Goal: Information Seeking & Learning: Find specific page/section

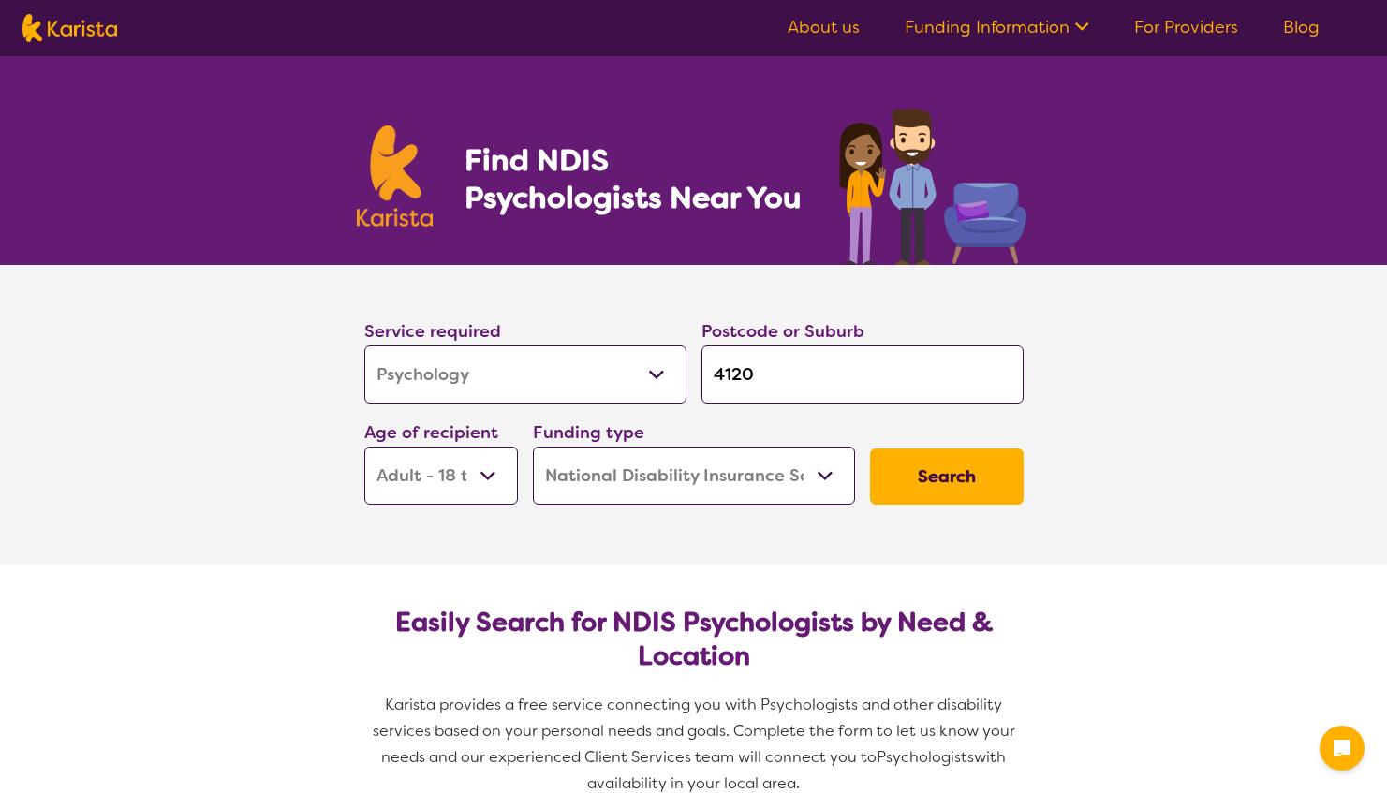
select select "Psychology"
select select "AD"
select select "NDIS"
select select "Psychology"
select select "AD"
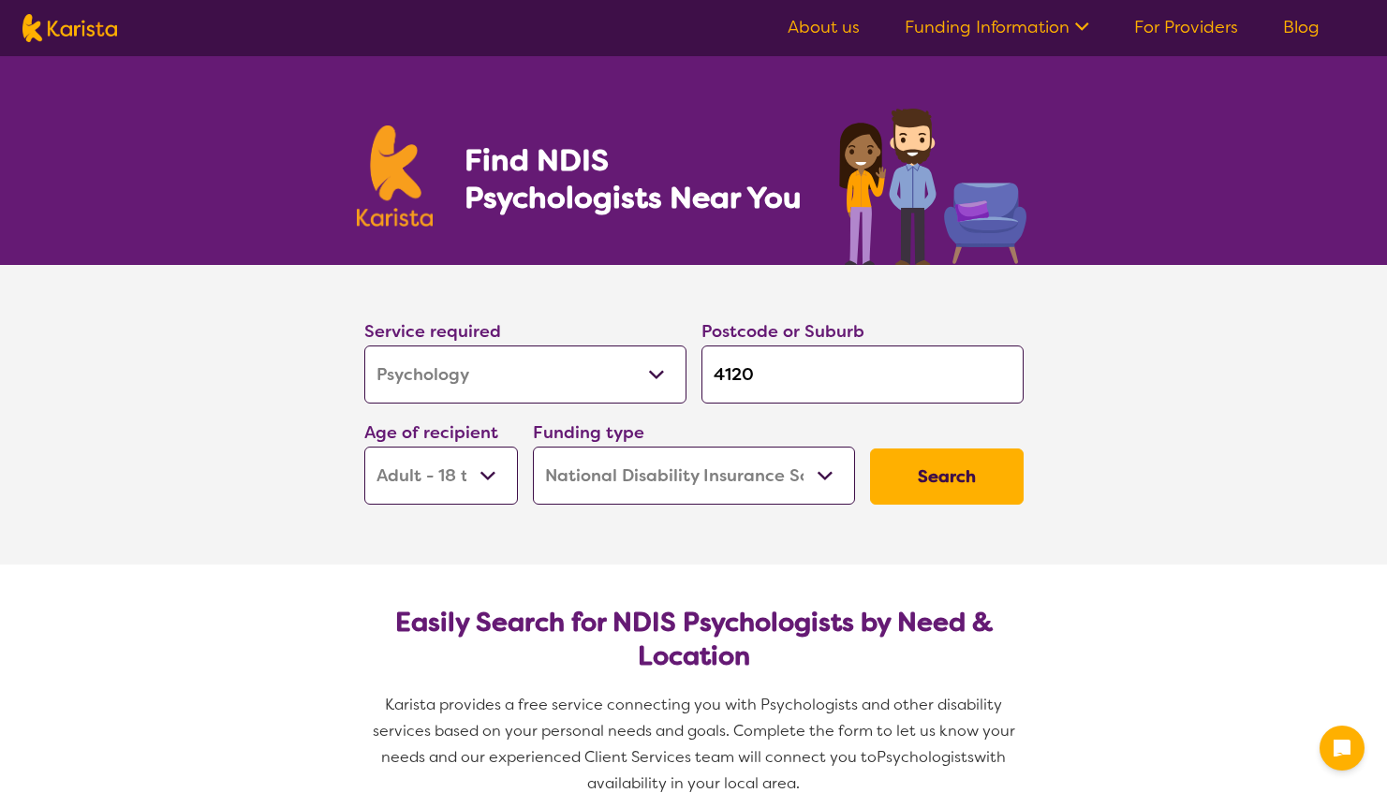
select select "NDIS"
click at [538, 380] on select "Allied Health Assistant Assessment ([MEDICAL_DATA] or [MEDICAL_DATA]) Behaviour…" at bounding box center [525, 374] width 322 height 58
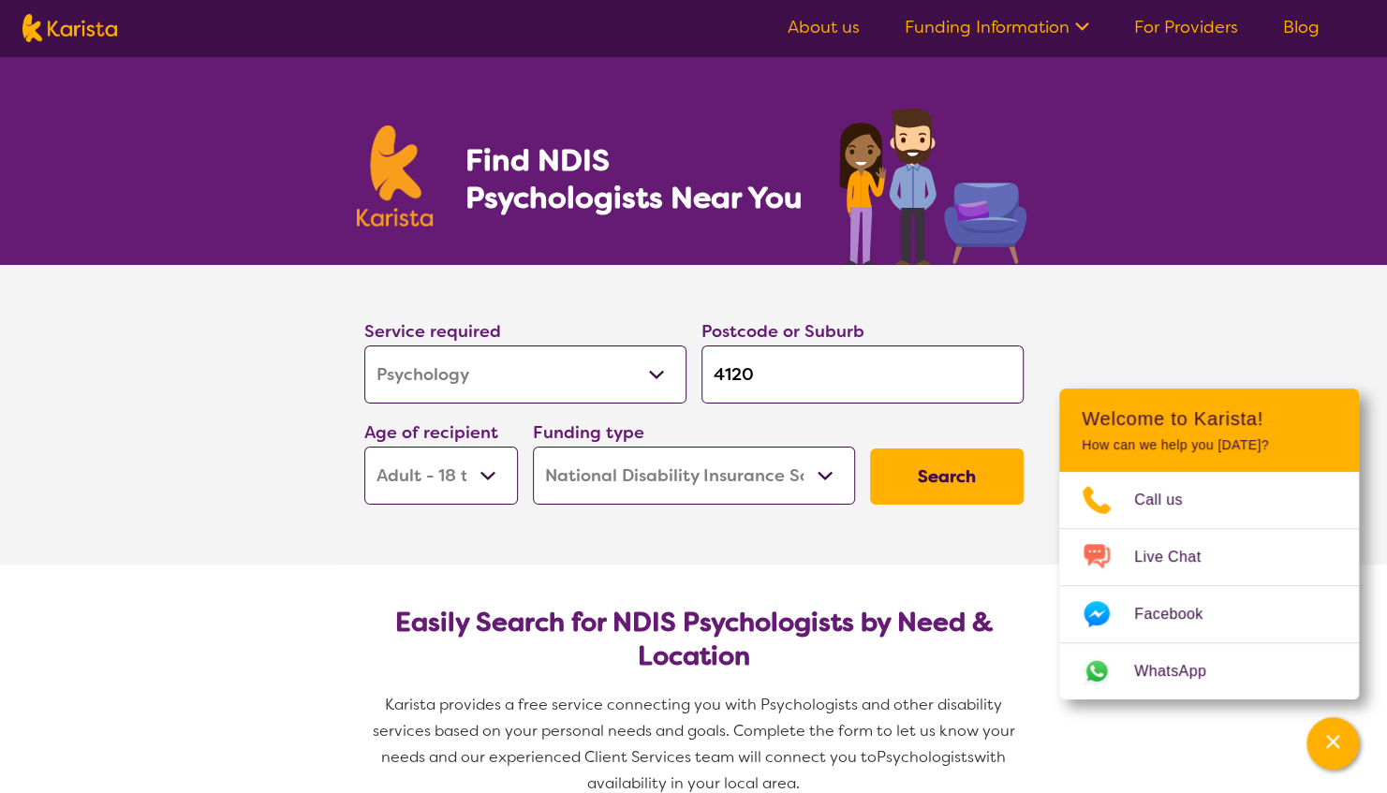
scroll to position [174, 0]
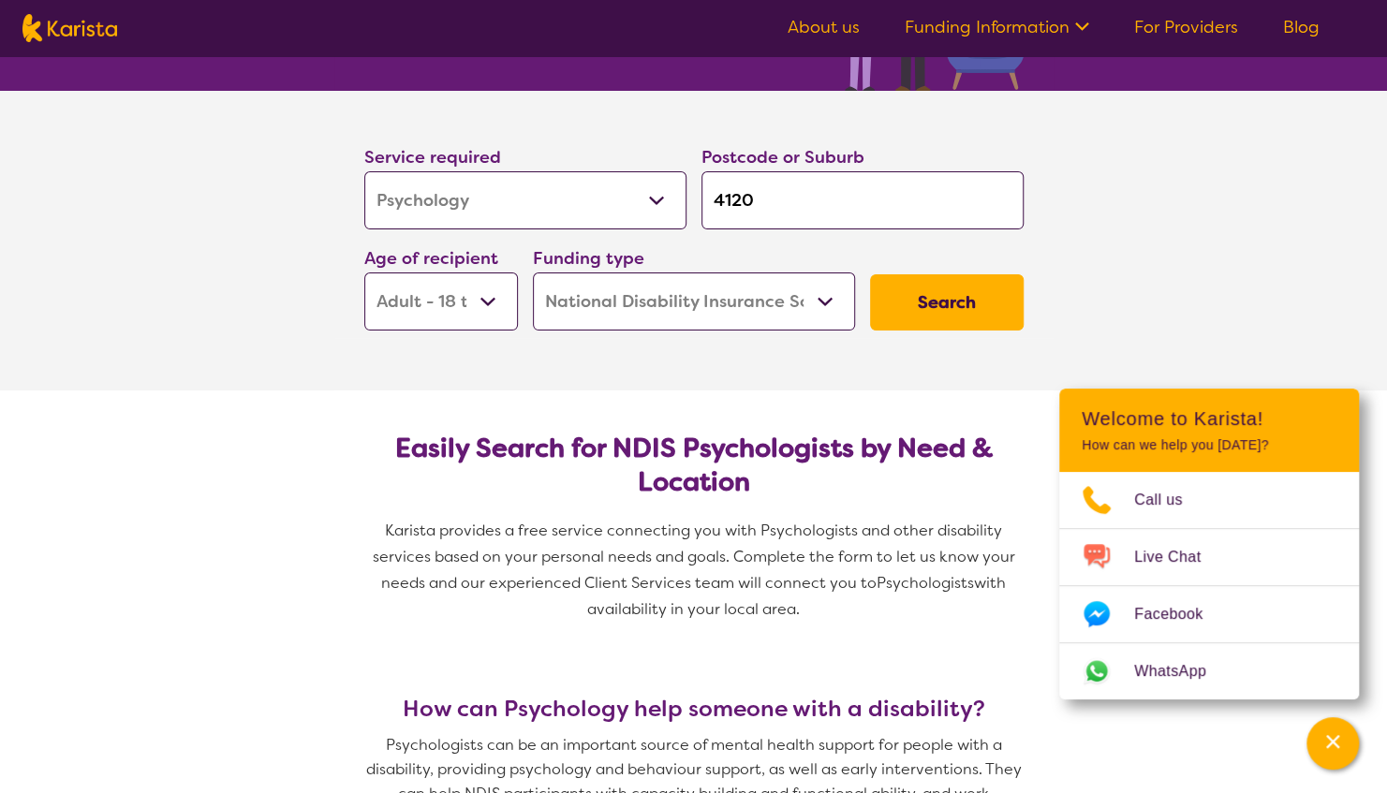
click at [438, 294] on select "Early Childhood - 0 to 9 Child - 10 to 11 Adolescent - 12 to 17 Adult - 18 to 6…" at bounding box center [441, 301] width 154 height 58
click at [785, 278] on select "Home Care Package (HCP) National Disability Insurance Scheme (NDIS) I don't know" at bounding box center [694, 301] width 322 height 58
drag, startPoint x: 785, startPoint y: 278, endPoint x: 945, endPoint y: 303, distance: 162.1
click at [945, 303] on div "Service required Allied Health Assistant Assessment ([MEDICAL_DATA] or [MEDICAL…" at bounding box center [694, 237] width 674 height 202
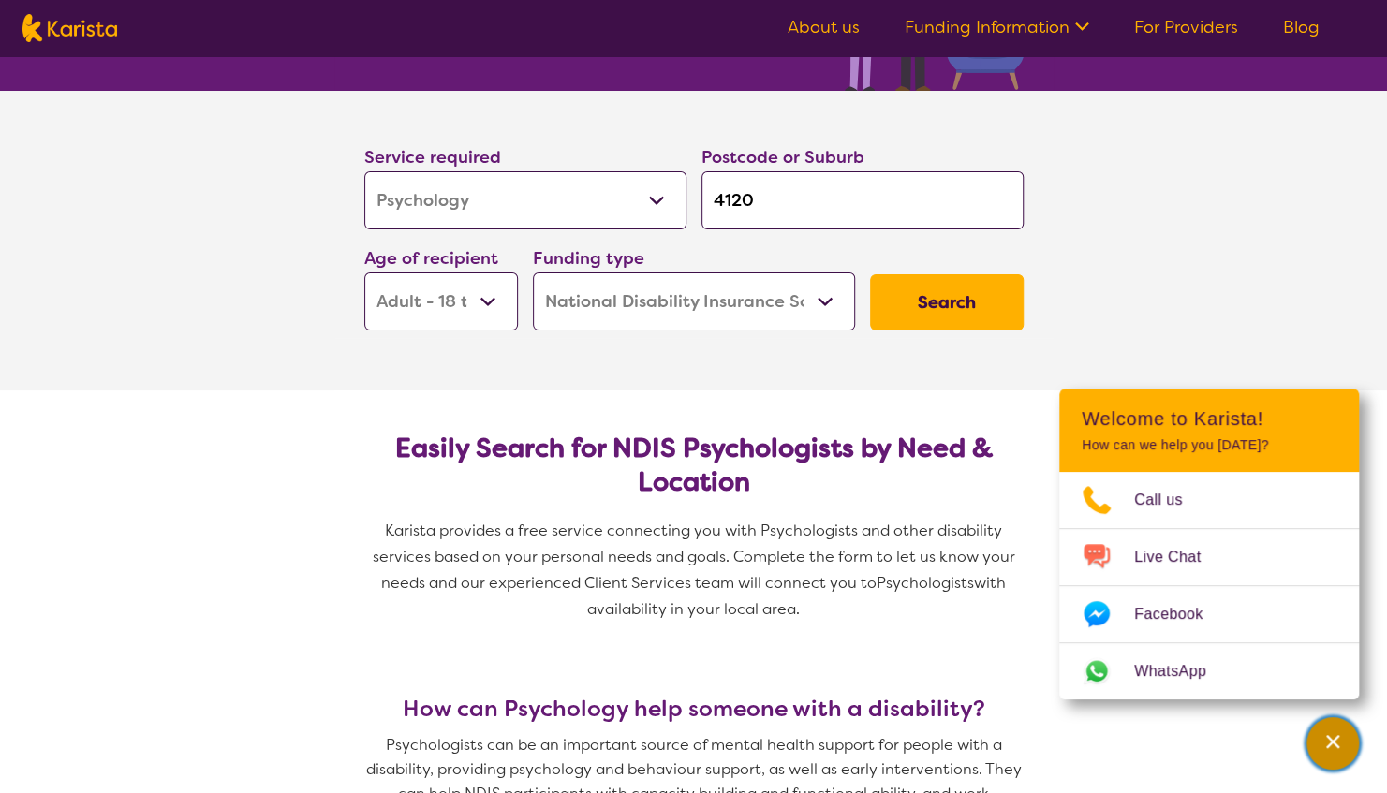
click at [1318, 743] on div "Channel Menu" at bounding box center [1332, 743] width 37 height 41
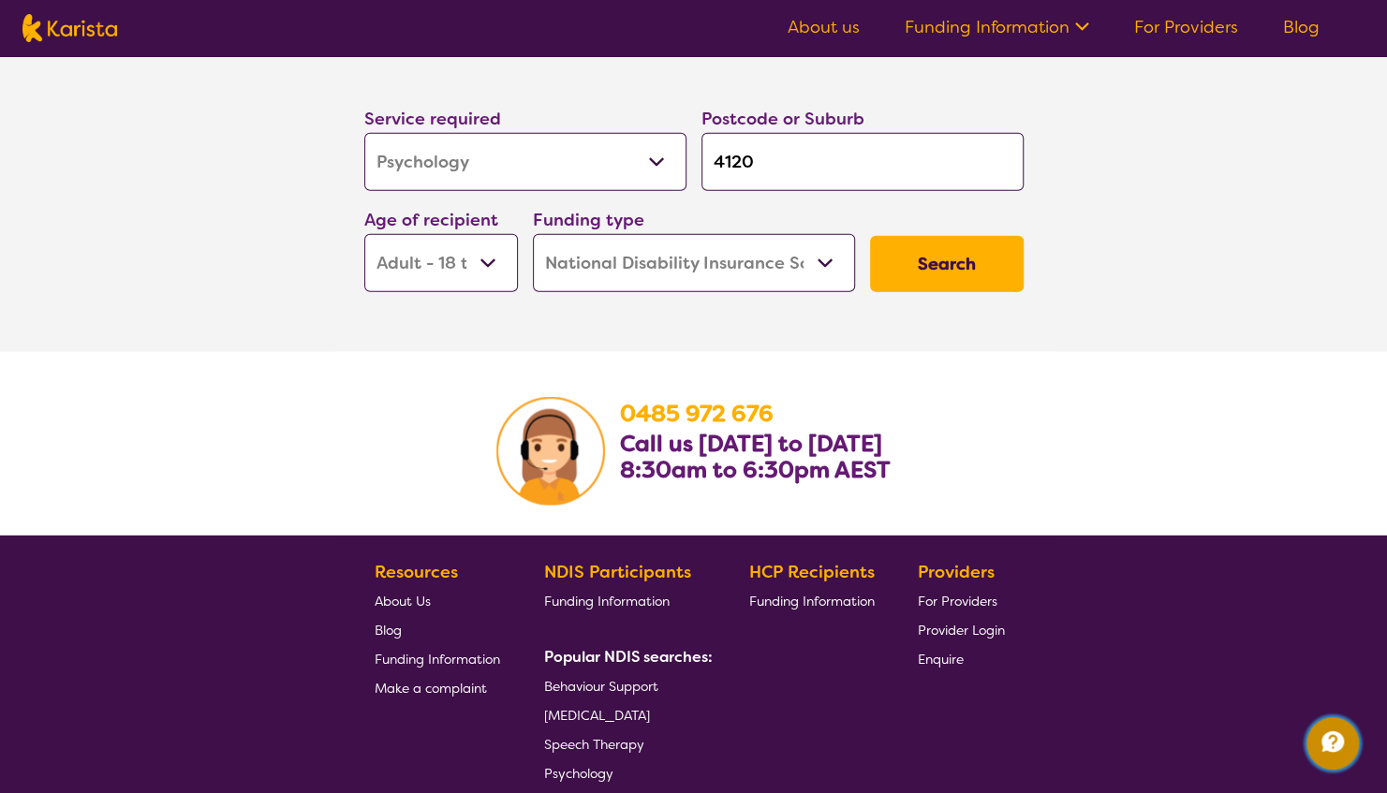
scroll to position [3065, 0]
